Goal: Task Accomplishment & Management: Manage account settings

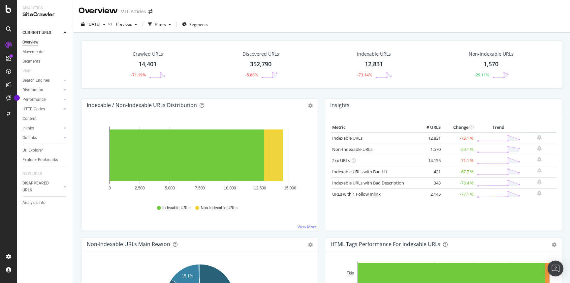
click at [124, 12] on div "MTL Articles" at bounding box center [132, 11] width 25 height 7
click at [131, 12] on div "MTL Articles" at bounding box center [132, 11] width 25 height 7
click at [30, 44] on div "Overview" at bounding box center [30, 42] width 16 height 7
click at [10, 13] on icon at bounding box center [9, 9] width 6 height 8
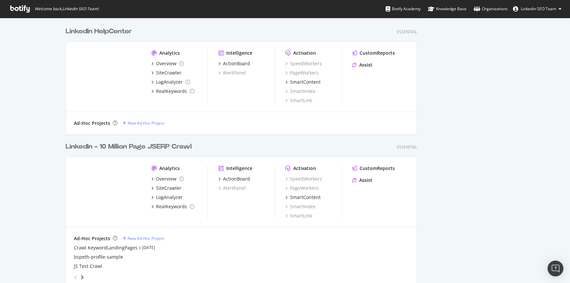
scroll to position [1308, 0]
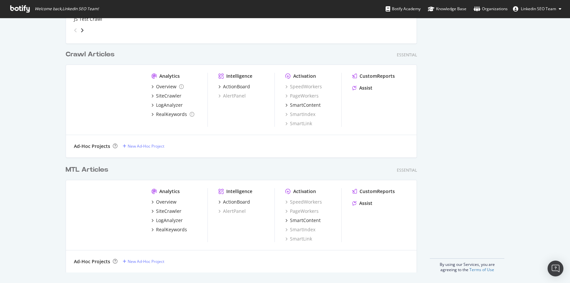
click at [92, 170] on div "MTL Articles" at bounding box center [87, 170] width 43 height 10
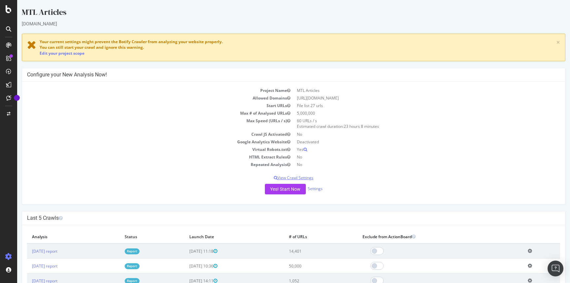
click at [292, 177] on p "View Crawl Settings" at bounding box center [293, 178] width 533 height 6
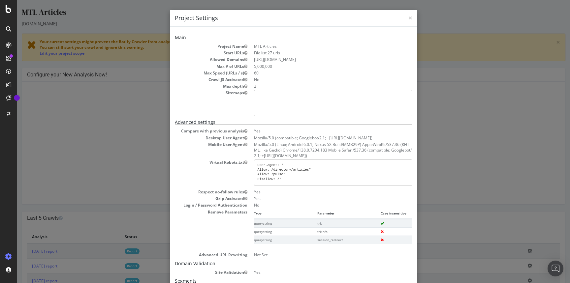
click at [158, 102] on div "× Close Project Settings Main Project Name MTL Articles Start URLs File list 27…" at bounding box center [293, 141] width 552 height 283
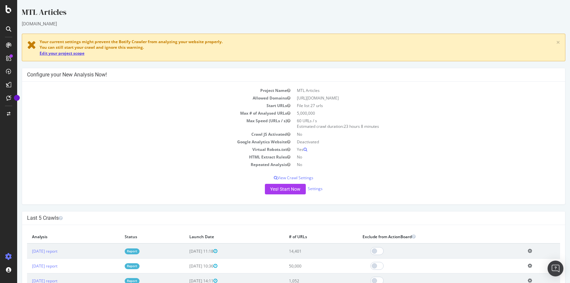
click at [79, 53] on link "Edit your project scope" at bounding box center [62, 53] width 45 height 6
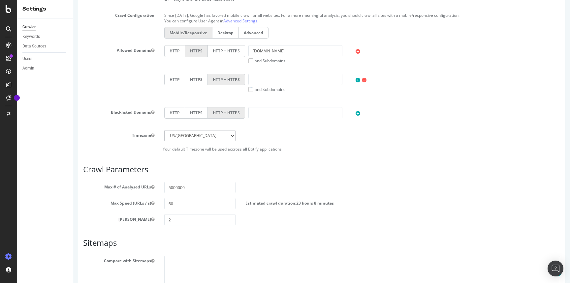
scroll to position [308, 0]
